Goal: Task Accomplishment & Management: Manage account settings

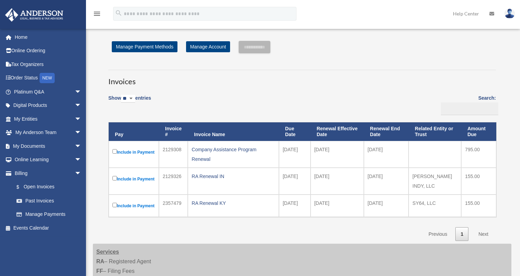
click at [51, 202] on link "Past Invoices" at bounding box center [49, 201] width 79 height 14
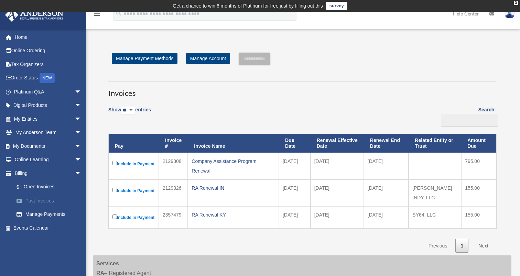
click at [40, 201] on link "Past Invoices" at bounding box center [51, 201] width 82 height 14
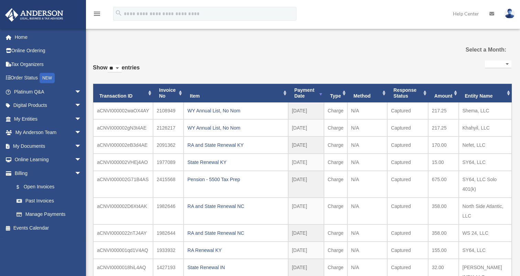
select select
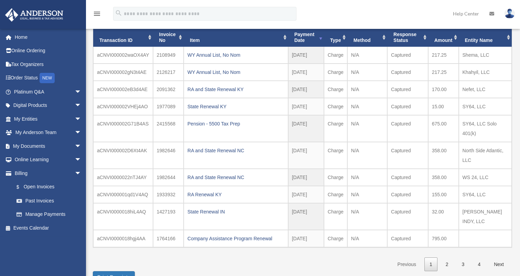
scroll to position [76, 0]
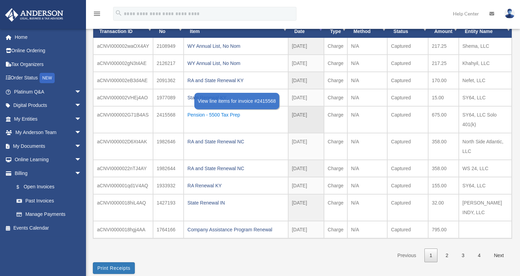
click at [240, 113] on div "Pension - 5500 Tax Prep" at bounding box center [236, 115] width 97 height 10
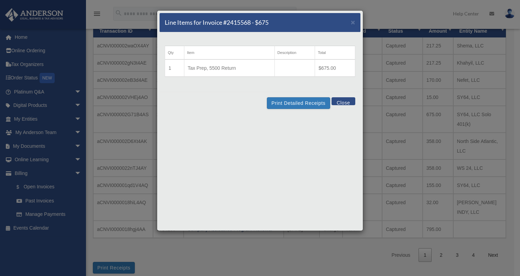
click at [267, 256] on div "Line Items for Invoice #2415568 - $675 × Qty Item Description Total 1 Tax Prep,…" at bounding box center [260, 138] width 520 height 276
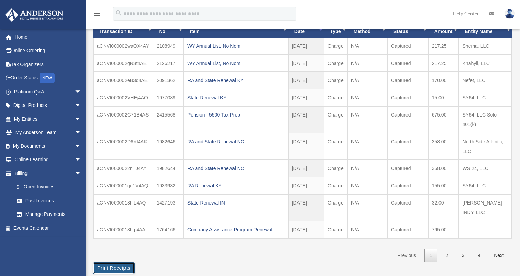
click at [108, 263] on button "Print Receipts" at bounding box center [114, 269] width 42 height 12
click at [508, 13] on img at bounding box center [510, 14] width 10 height 10
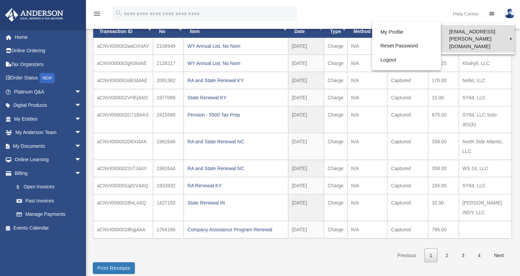
click at [475, 33] on link "[EMAIL_ADDRESS][PERSON_NAME][DOMAIN_NAME]" at bounding box center [478, 39] width 74 height 28
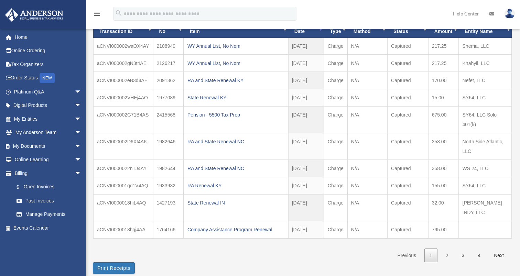
click at [513, 11] on img at bounding box center [510, 14] width 10 height 10
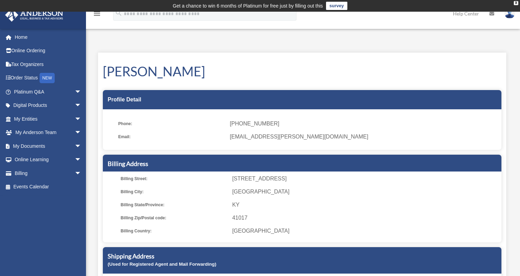
click at [511, 14] on img at bounding box center [510, 14] width 10 height 10
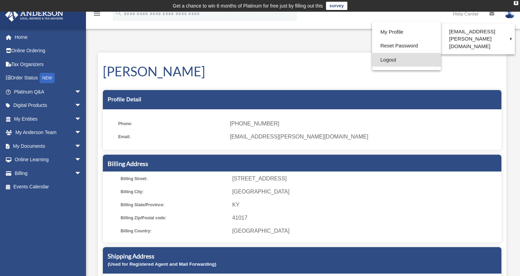
click at [396, 59] on link "Logout" at bounding box center [406, 60] width 69 height 14
